Goal: Task Accomplishment & Management: Manage account settings

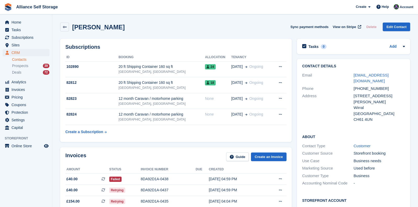
scroll to position [48, 0]
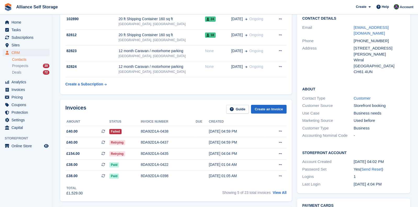
click at [184, 8] on span "Alliance Self Storage Create Subscription Invoice Contact Deal Discount Page He…" at bounding box center [209, 7] width 418 height 14
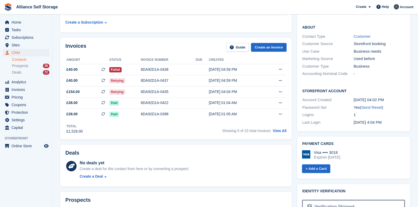
scroll to position [115, 0]
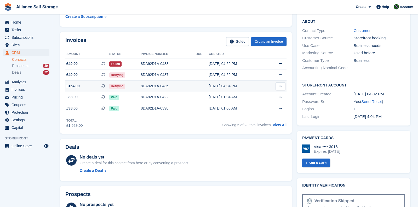
click at [129, 86] on div "Retrying" at bounding box center [124, 85] width 31 height 5
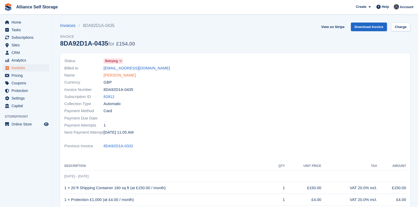
click at [117, 76] on link "[PERSON_NAME]" at bounding box center [120, 75] width 32 height 6
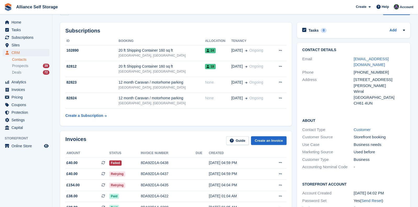
scroll to position [19, 0]
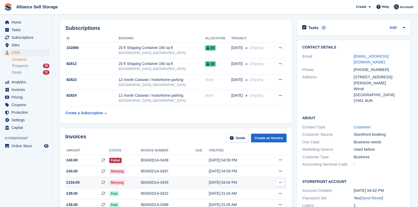
click at [209, 183] on div "[DATE] 04:04 PM" at bounding box center [237, 181] width 56 height 5
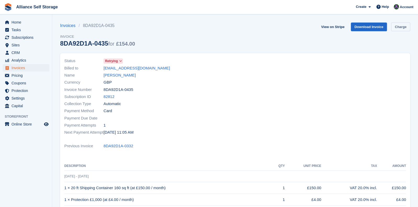
click at [401, 27] on link "Charge" at bounding box center [400, 26] width 19 height 9
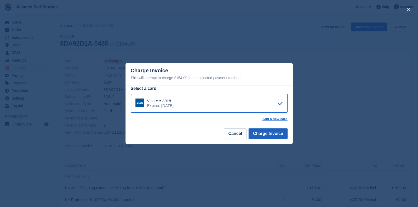
click at [269, 134] on button "Charge Invoice" at bounding box center [268, 133] width 39 height 10
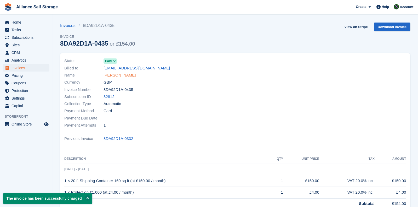
click at [127, 76] on link "[PERSON_NAME]" at bounding box center [120, 75] width 32 height 6
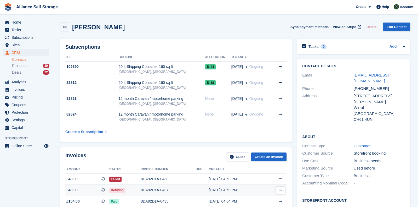
click at [186, 188] on div "8DA92D1A-0437" at bounding box center [168, 189] width 55 height 5
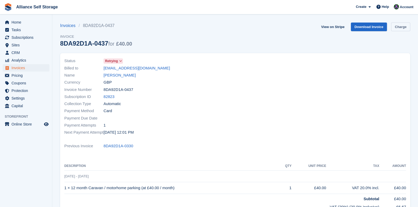
click at [405, 27] on link "Charge" at bounding box center [400, 26] width 19 height 9
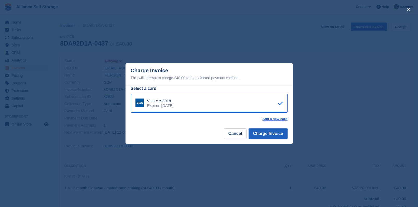
click at [277, 132] on button "Charge Invoice" at bounding box center [268, 133] width 39 height 10
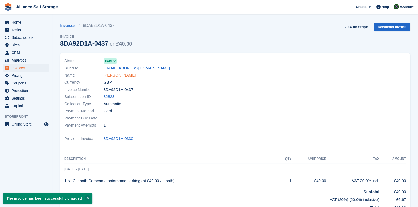
click at [119, 77] on link "Daniel O'Malley" at bounding box center [120, 75] width 32 height 6
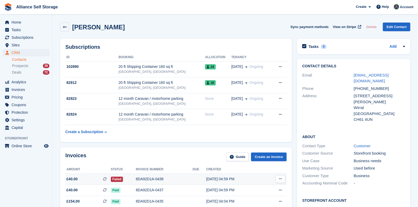
click at [182, 176] on div "8DA92D1A-0438" at bounding box center [164, 178] width 57 height 5
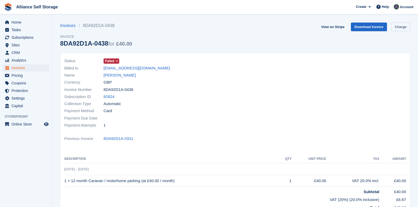
click at [403, 28] on link "Charge" at bounding box center [400, 26] width 19 height 9
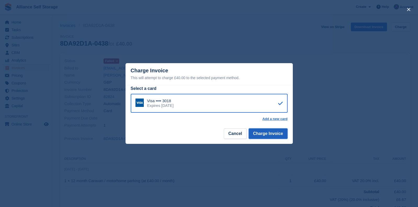
click at [274, 132] on button "Charge Invoice" at bounding box center [268, 133] width 39 height 10
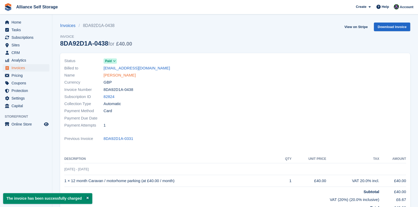
click at [126, 75] on link "Daniel O'Malley" at bounding box center [120, 75] width 32 height 6
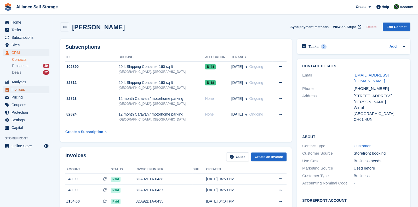
click at [26, 90] on span "Invoices" at bounding box center [27, 89] width 31 height 7
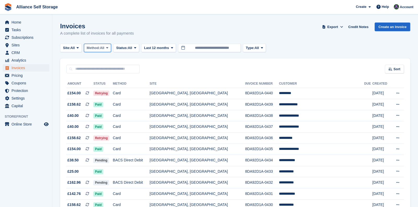
click at [103, 49] on span "All" at bounding box center [102, 47] width 4 height 5
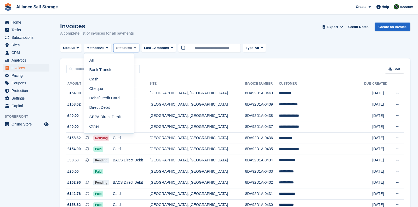
click at [131, 50] on span "All" at bounding box center [130, 47] width 4 height 5
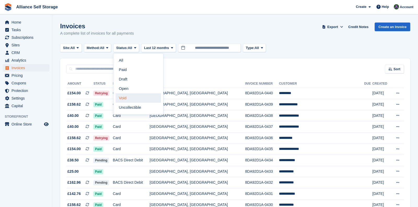
click at [131, 98] on link "Void" at bounding box center [139, 97] width 46 height 9
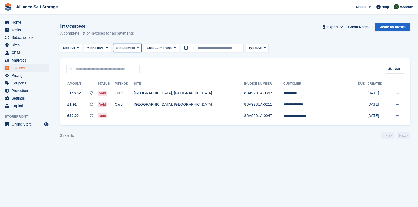
drag, startPoint x: 132, startPoint y: 48, endPoint x: 136, endPoint y: 55, distance: 8.2
click at [136, 55] on turbo-frame "Invoices A complete list of invoices for all payments Export Export Invoices Ex…" at bounding box center [235, 80] width 350 height 117
click at [131, 47] on span "Void" at bounding box center [131, 47] width 7 height 5
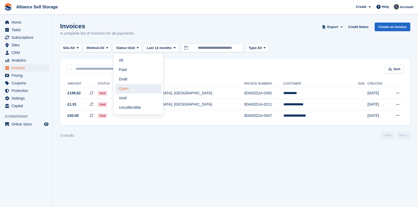
click at [132, 90] on link "Open" at bounding box center [139, 88] width 46 height 9
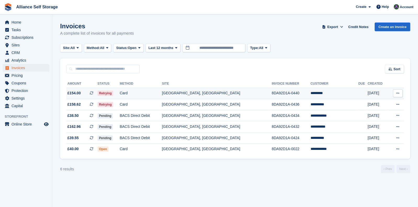
click at [139, 91] on td "Card" at bounding box center [141, 93] width 42 height 11
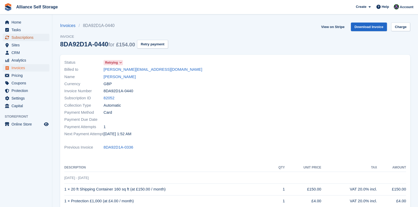
click at [34, 36] on span "Subscriptions" at bounding box center [27, 37] width 31 height 7
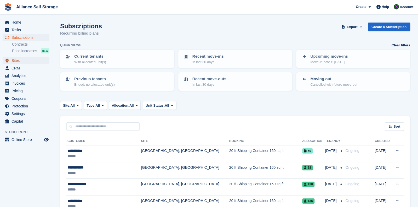
click at [34, 62] on span "Sites" at bounding box center [27, 60] width 31 height 7
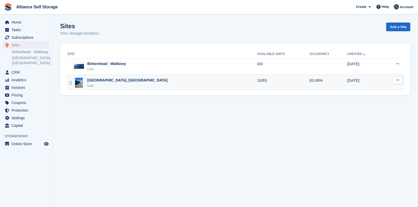
click at [141, 79] on div "[GEOGRAPHIC_DATA], [GEOGRAPHIC_DATA]" at bounding box center [127, 79] width 80 height 5
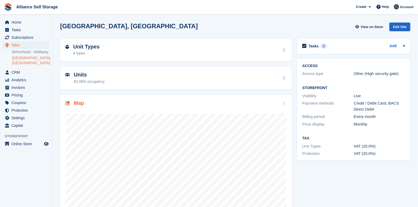
click at [217, 104] on div "Map" at bounding box center [175, 103] width 221 height 7
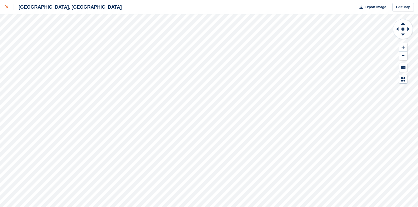
click at [7, 9] on div at bounding box center [9, 7] width 9 height 6
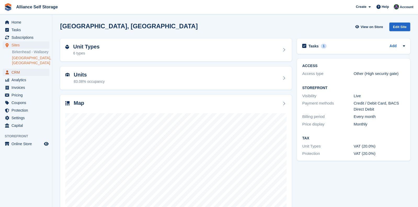
click at [29, 74] on span "CRM" at bounding box center [27, 72] width 31 height 7
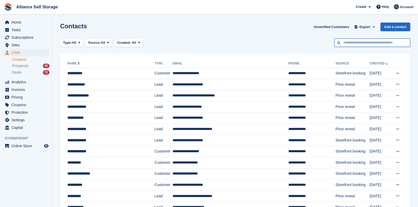
click at [377, 46] on input "text" at bounding box center [372, 42] width 76 height 9
type input "*"
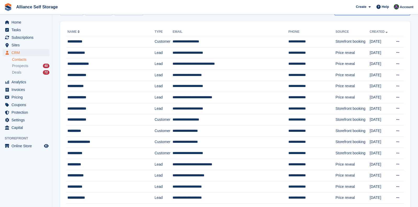
scroll to position [33, 0]
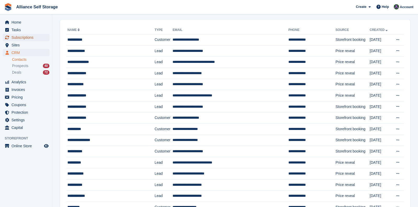
click at [33, 38] on span "Subscriptions" at bounding box center [27, 37] width 31 height 7
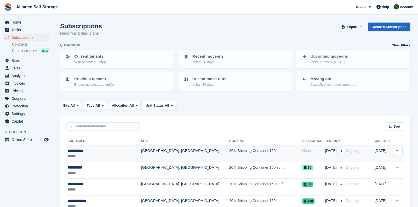
click at [160, 157] on td "[GEOGRAPHIC_DATA], [GEOGRAPHIC_DATA]" at bounding box center [185, 153] width 88 height 17
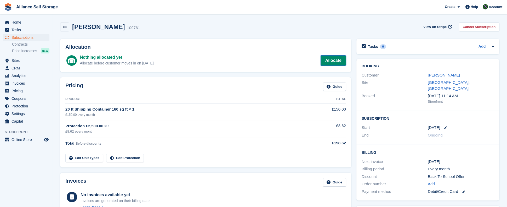
click at [330, 58] on link "Allocate" at bounding box center [333, 60] width 25 height 10
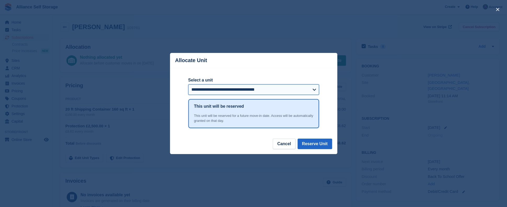
click at [232, 86] on select "**********" at bounding box center [253, 89] width 131 height 10
select select "******"
click at [188, 84] on select "**********" at bounding box center [253, 89] width 131 height 10
click at [315, 144] on button "Reserve Unit" at bounding box center [315, 143] width 35 height 10
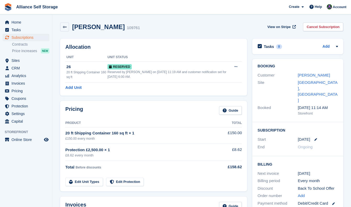
click at [226, 23] on div "Jacey Curran 109761 View on Stripe Cancel Subscription" at bounding box center [201, 26] width 283 height 9
click at [314, 138] on icon at bounding box center [315, 139] width 3 height 3
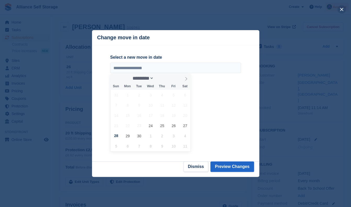
click at [341, 8] on button "close" at bounding box center [342, 9] width 8 height 8
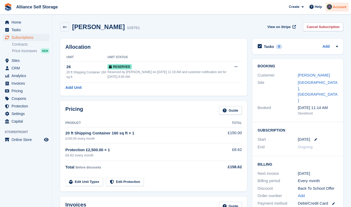
click at [331, 9] on img at bounding box center [329, 6] width 5 height 5
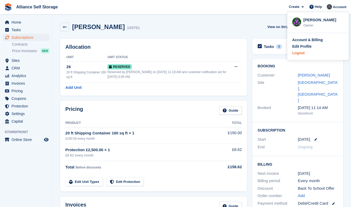
click at [307, 52] on div "Logout" at bounding box center [318, 52] width 52 height 5
